Goal: Transaction & Acquisition: Subscribe to service/newsletter

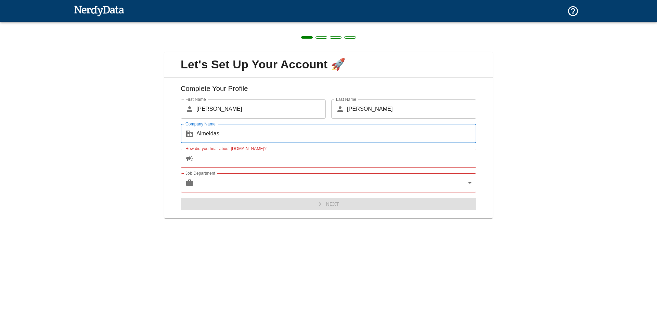
type input "Almeidas"
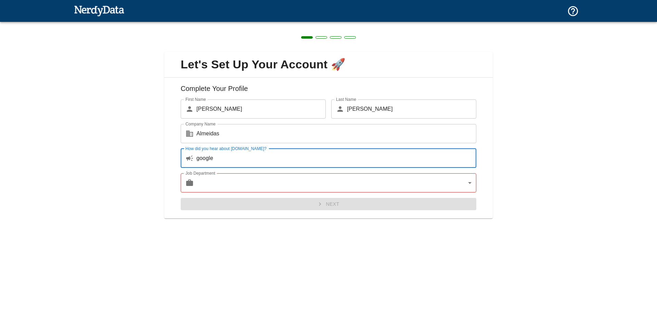
type input "google"
click at [203, 24] on body "Technologies Domains Pricing Products Create a Report Create a list of websites…" at bounding box center [328, 12] width 657 height 24
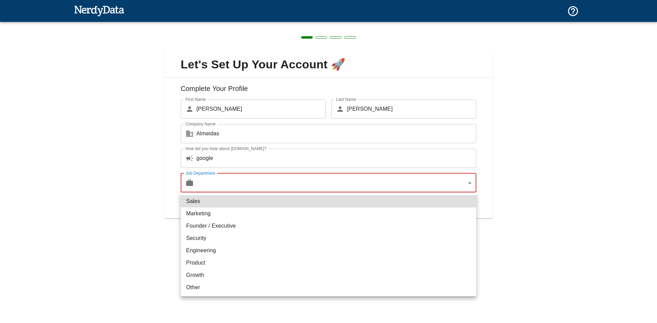
click at [206, 212] on li "Marketing" at bounding box center [329, 214] width 296 height 12
type input "marketing"
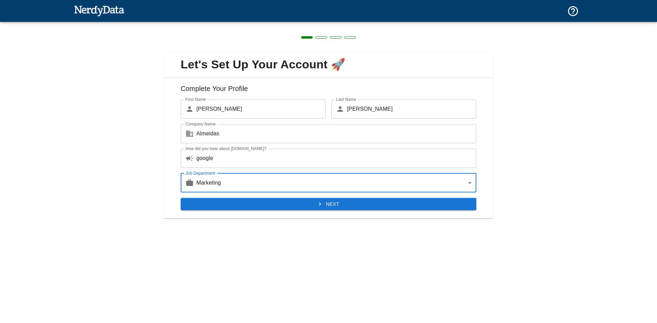
click at [328, 208] on button "Next" at bounding box center [329, 204] width 296 height 13
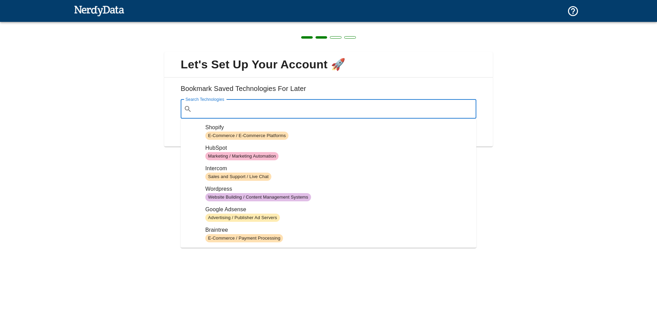
click at [268, 107] on input "Search Technologies" at bounding box center [334, 109] width 279 height 13
click at [166, 99] on div "Bookmark Saved Technologies For Later Search Technologies ​ Search Technologies…" at bounding box center [328, 112] width 329 height 69
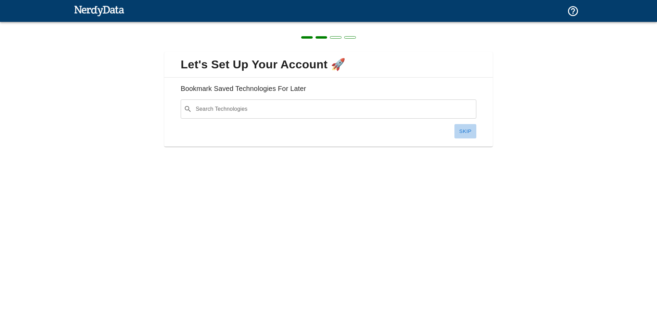
click at [464, 133] on button "Skip" at bounding box center [466, 131] width 22 height 14
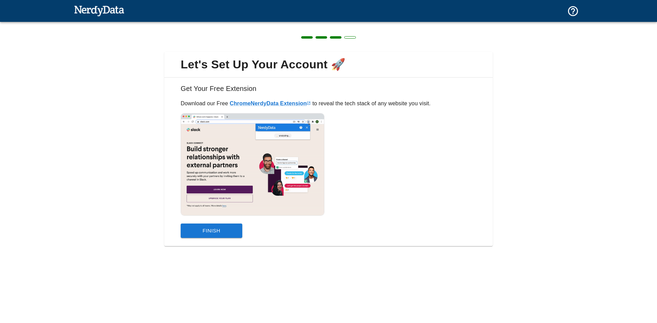
click at [221, 230] on button "Finish" at bounding box center [212, 231] width 62 height 14
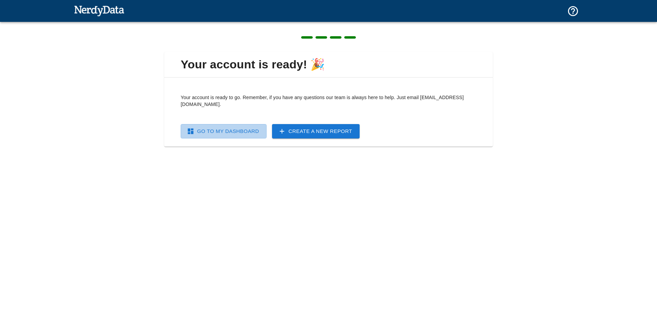
click at [227, 128] on link "Go To My Dashboard" at bounding box center [224, 131] width 86 height 14
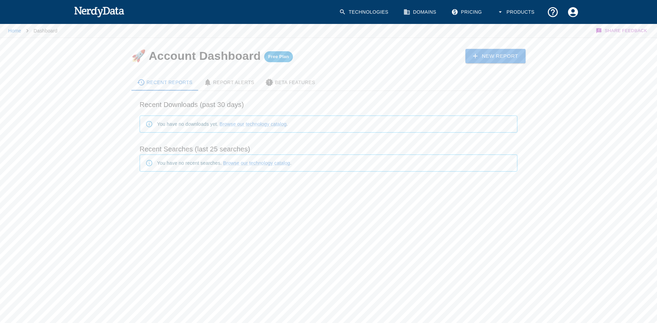
click at [278, 56] on span "Free Plan" at bounding box center [278, 56] width 29 height 5
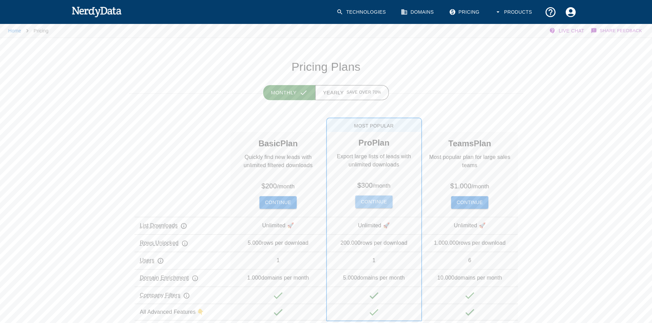
click at [370, 203] on button "Continue" at bounding box center [373, 202] width 37 height 13
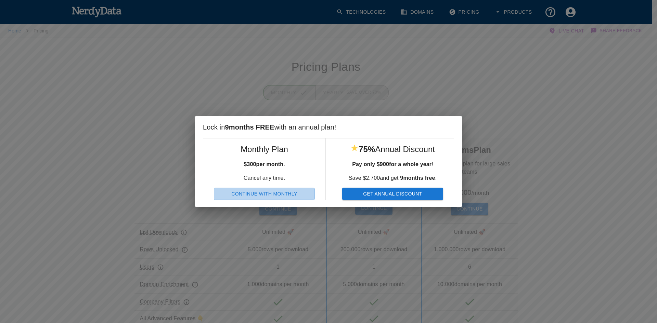
click at [259, 195] on button "Continue With Monthly" at bounding box center [264, 194] width 101 height 13
